Goal: Information Seeking & Learning: Learn about a topic

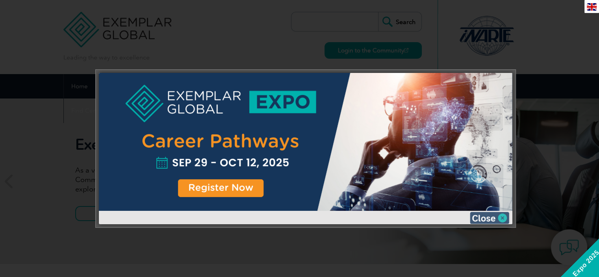
click at [488, 214] on img at bounding box center [489, 218] width 39 height 12
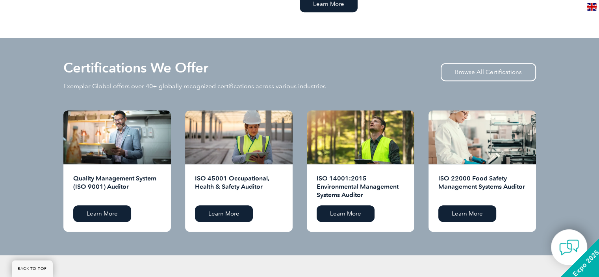
scroll to position [742, 0]
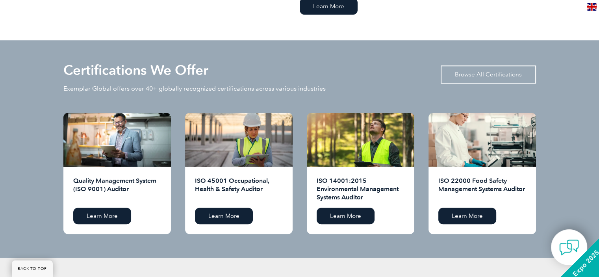
click at [486, 68] on link "Browse All Certifications" at bounding box center [488, 74] width 95 height 18
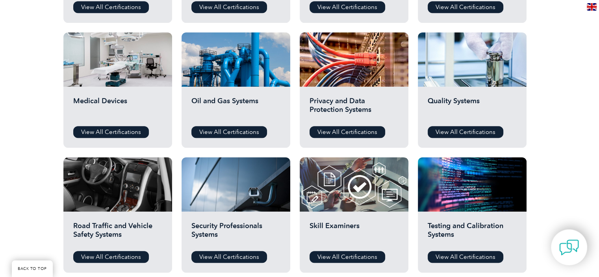
scroll to position [517, 0]
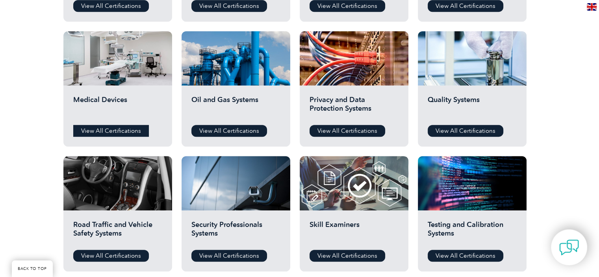
click at [131, 129] on link "View All Certifications" at bounding box center [111, 131] width 76 height 12
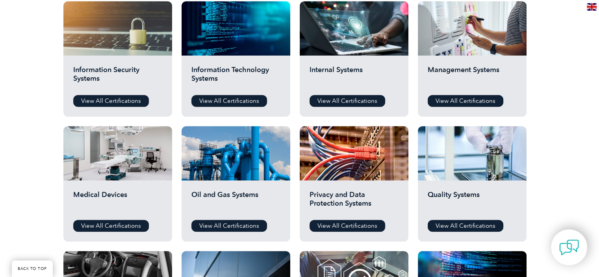
scroll to position [428, 0]
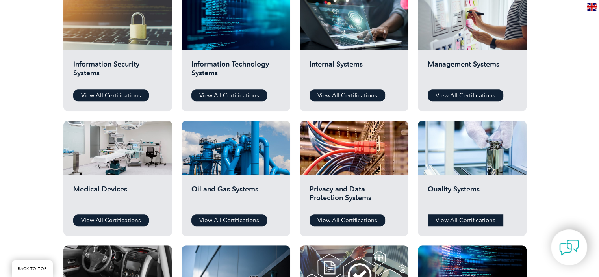
click at [484, 219] on link "View All Certifications" at bounding box center [466, 220] width 76 height 12
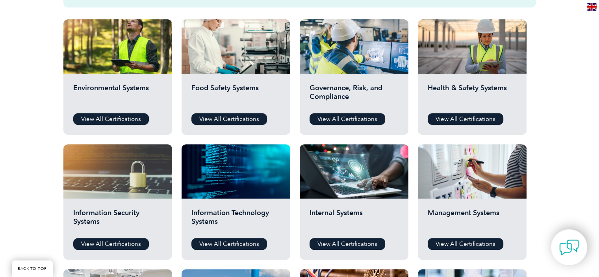
scroll to position [278, 0]
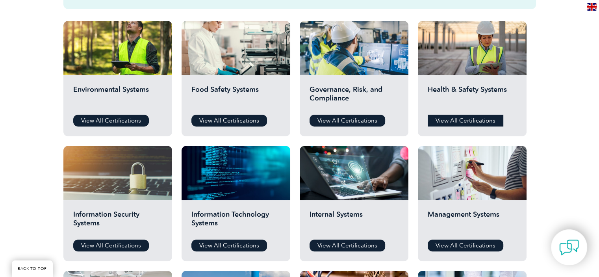
click at [467, 121] on link "View All Certifications" at bounding box center [466, 121] width 76 height 12
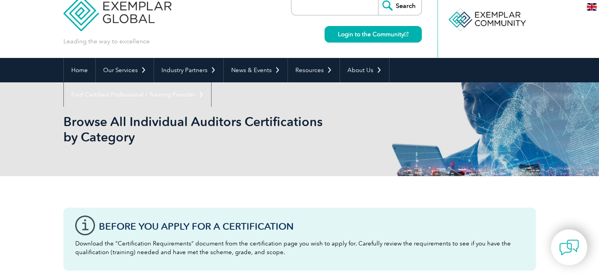
scroll to position [11, 0]
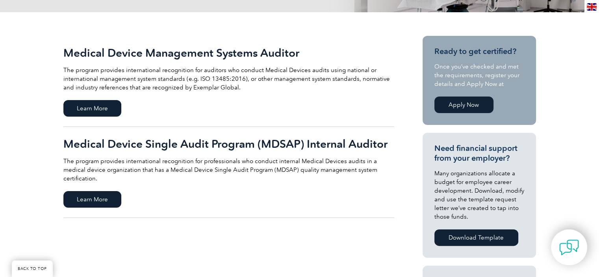
scroll to position [156, 0]
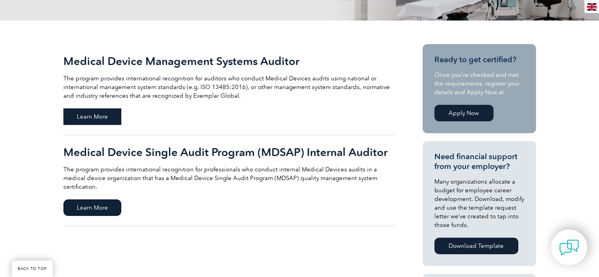
click at [106, 114] on span "Learn More" at bounding box center [92, 116] width 58 height 17
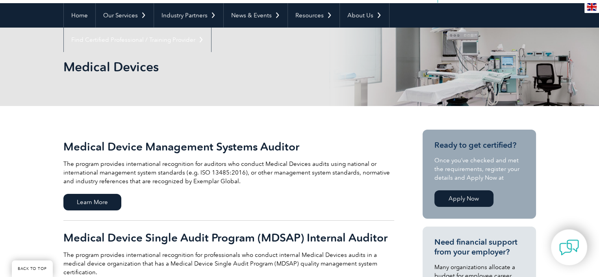
scroll to position [80, 0]
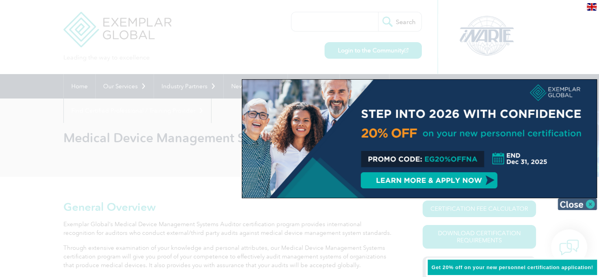
click at [590, 201] on img at bounding box center [577, 204] width 39 height 12
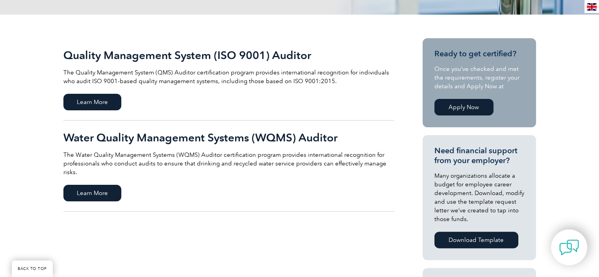
scroll to position [160, 0]
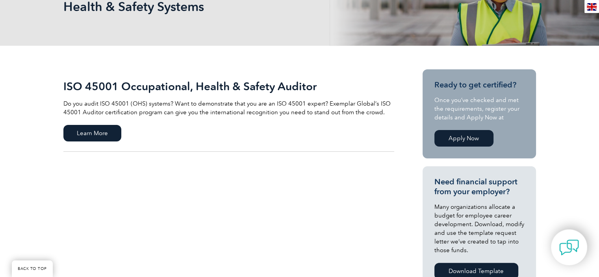
scroll to position [153, 0]
